Goal: Transaction & Acquisition: Purchase product/service

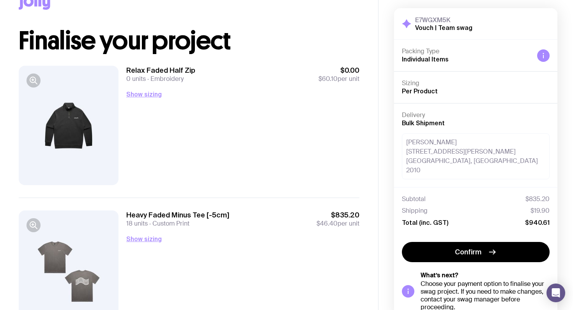
scroll to position [11, 0]
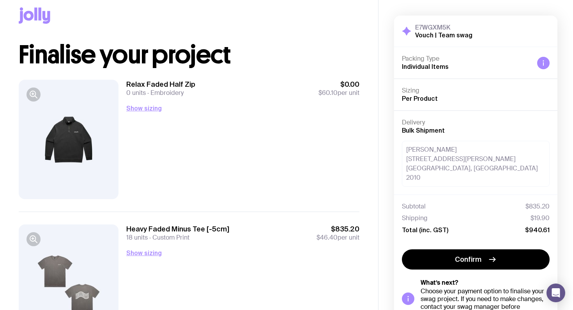
click at [254, 119] on div "Relax Faded Half Zip 0 units Embroidery $0.00 $60.10 per unit Show sizing Men’s…" at bounding box center [242, 140] width 233 height 120
click at [252, 66] on h1 "Finalise your project" at bounding box center [189, 54] width 340 height 25
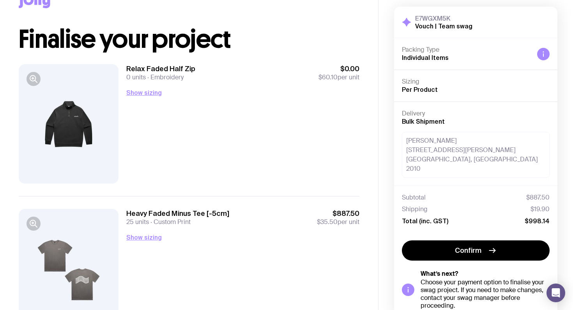
scroll to position [18, 0]
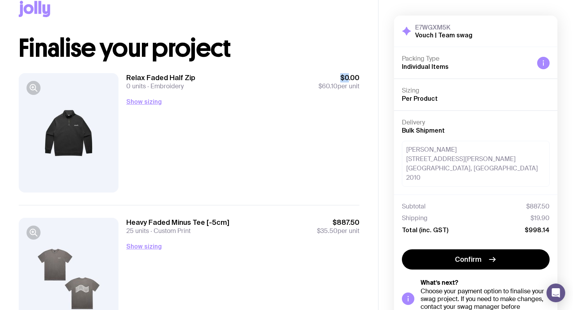
drag, startPoint x: 346, startPoint y: 81, endPoint x: 312, endPoint y: 76, distance: 35.1
click at [312, 76] on div "Relax Faded Half Zip 0 units Embroidery $0.00 $60.10 per unit" at bounding box center [242, 81] width 233 height 17
click at [226, 216] on div "Heavy Faded Minus Tee [-5cm] 25 units Custom Print $887.50 $35.50 per unit Show…" at bounding box center [189, 277] width 340 height 145
click at [263, 184] on div "Relax Faded Half Zip 18 units Embroidery $1,242.00 $69 per unit Show sizing Men…" at bounding box center [242, 133] width 233 height 120
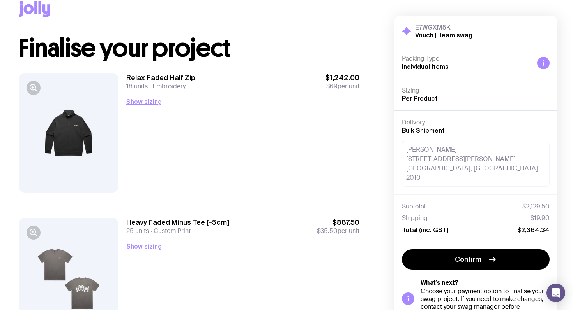
click at [249, 107] on div "Relax Faded Half Zip 18 units Embroidery $1,242.00 $69 per unit Show sizing Men…" at bounding box center [242, 133] width 233 height 120
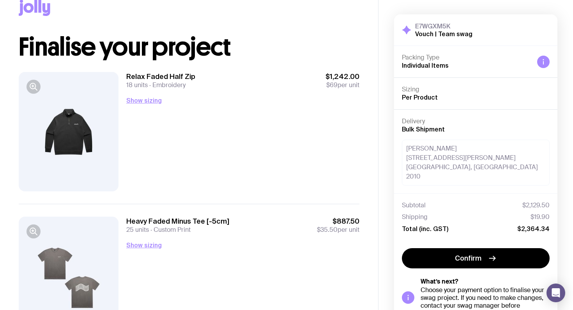
scroll to position [16, 0]
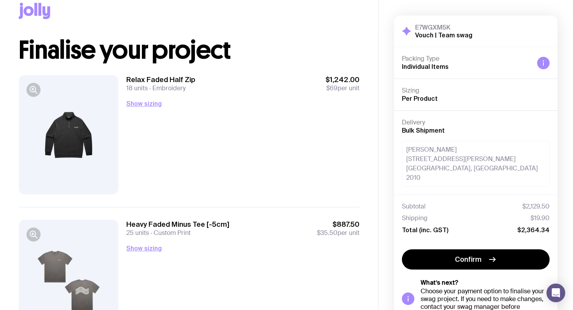
click at [243, 94] on div "Relax Faded Half Zip 18 units Embroidery $1,242.00 $69 per unit Show sizing Men…" at bounding box center [242, 135] width 233 height 120
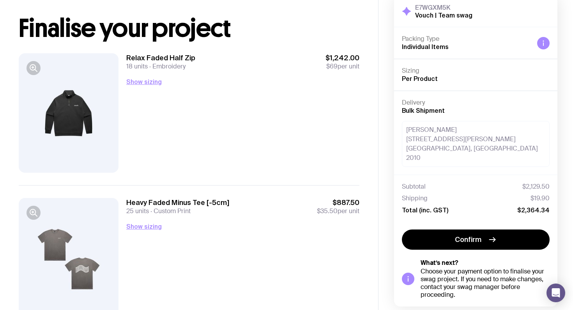
scroll to position [50, 0]
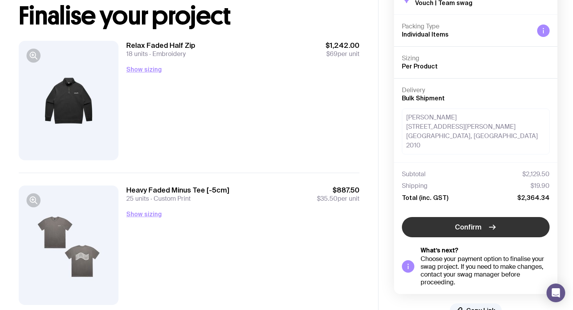
click at [480, 227] on span "Confirm" at bounding box center [468, 227] width 26 height 9
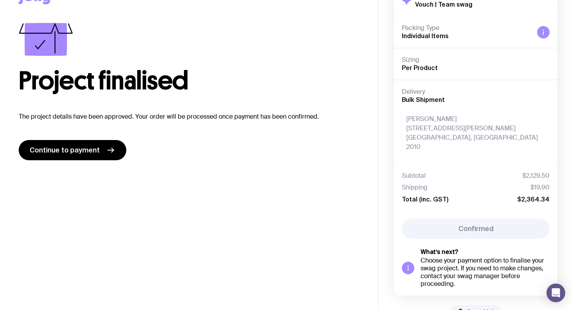
scroll to position [30, 0]
